Goal: Transaction & Acquisition: Download file/media

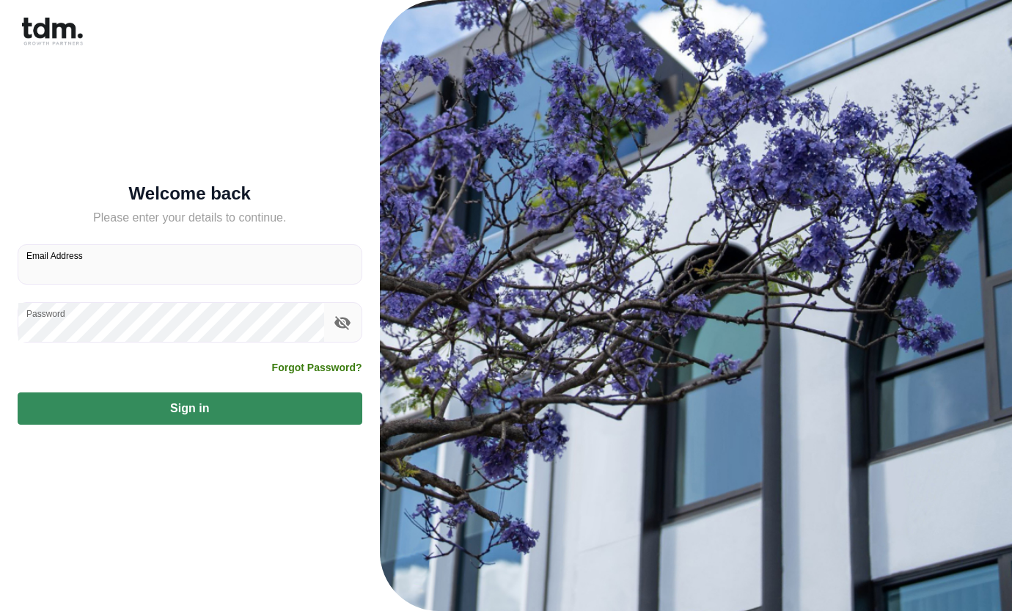
click at [54, 269] on input "Email Address" at bounding box center [189, 264] width 343 height 39
type input "**********"
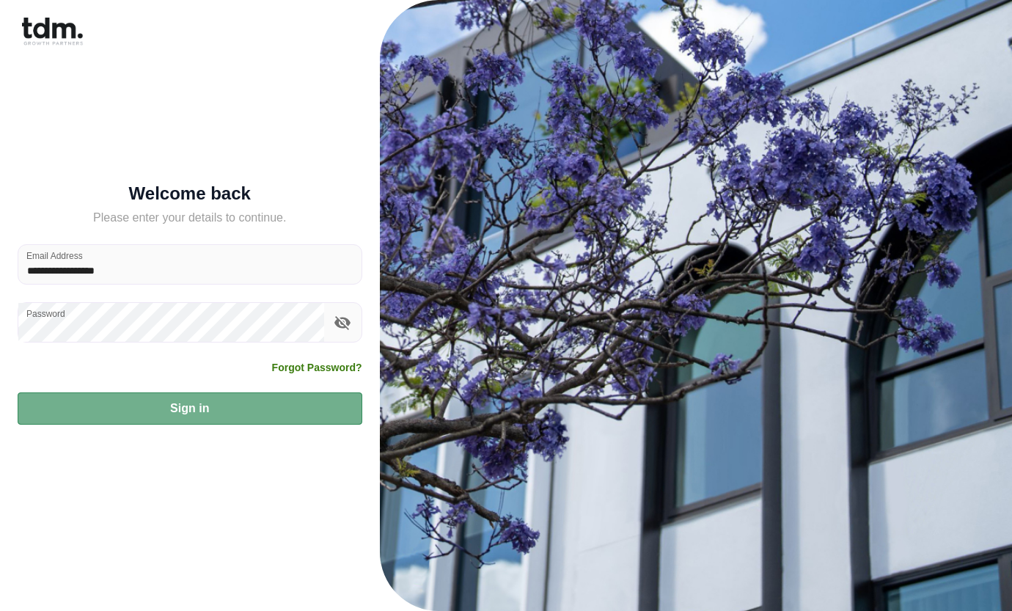
click at [187, 406] on button "Sign in" at bounding box center [190, 408] width 345 height 32
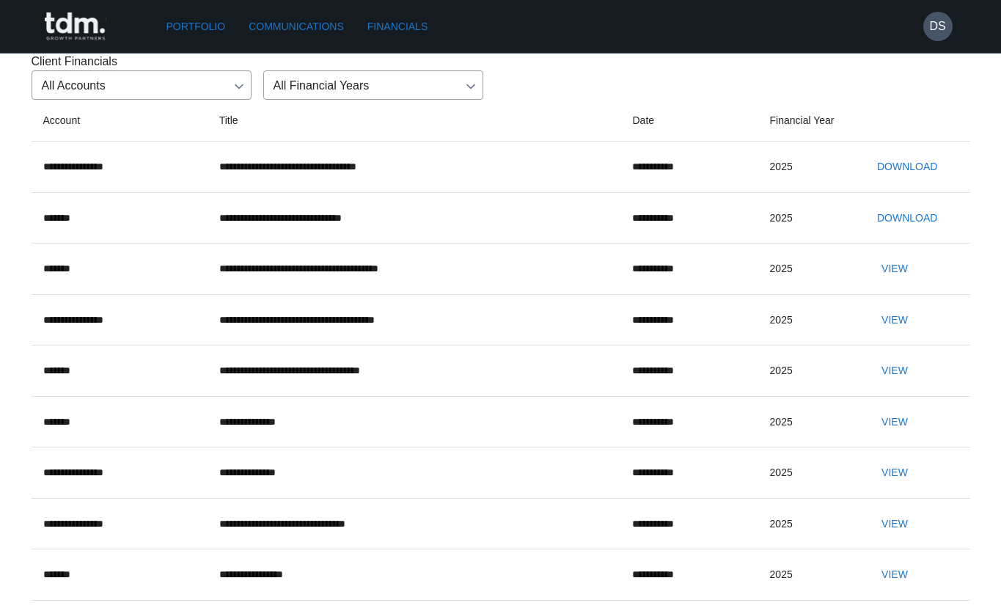
click at [901, 180] on button "Download" at bounding box center [907, 166] width 72 height 27
click at [937, 28] on h6 "DS" at bounding box center [937, 27] width 16 height 18
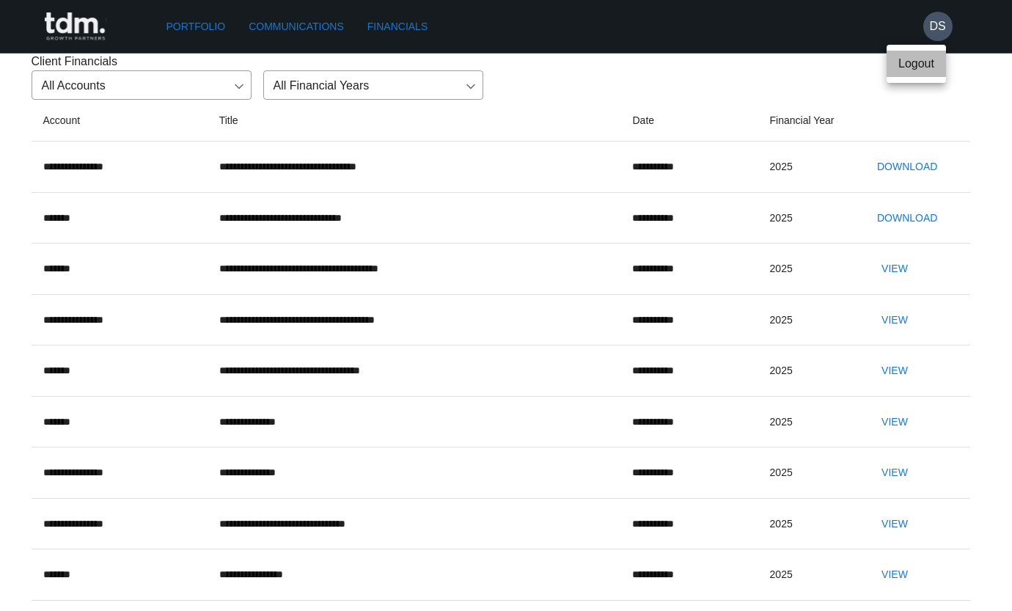
click at [912, 59] on p "Logout" at bounding box center [917, 64] width 36 height 18
